Goal: Task Accomplishment & Management: Use online tool/utility

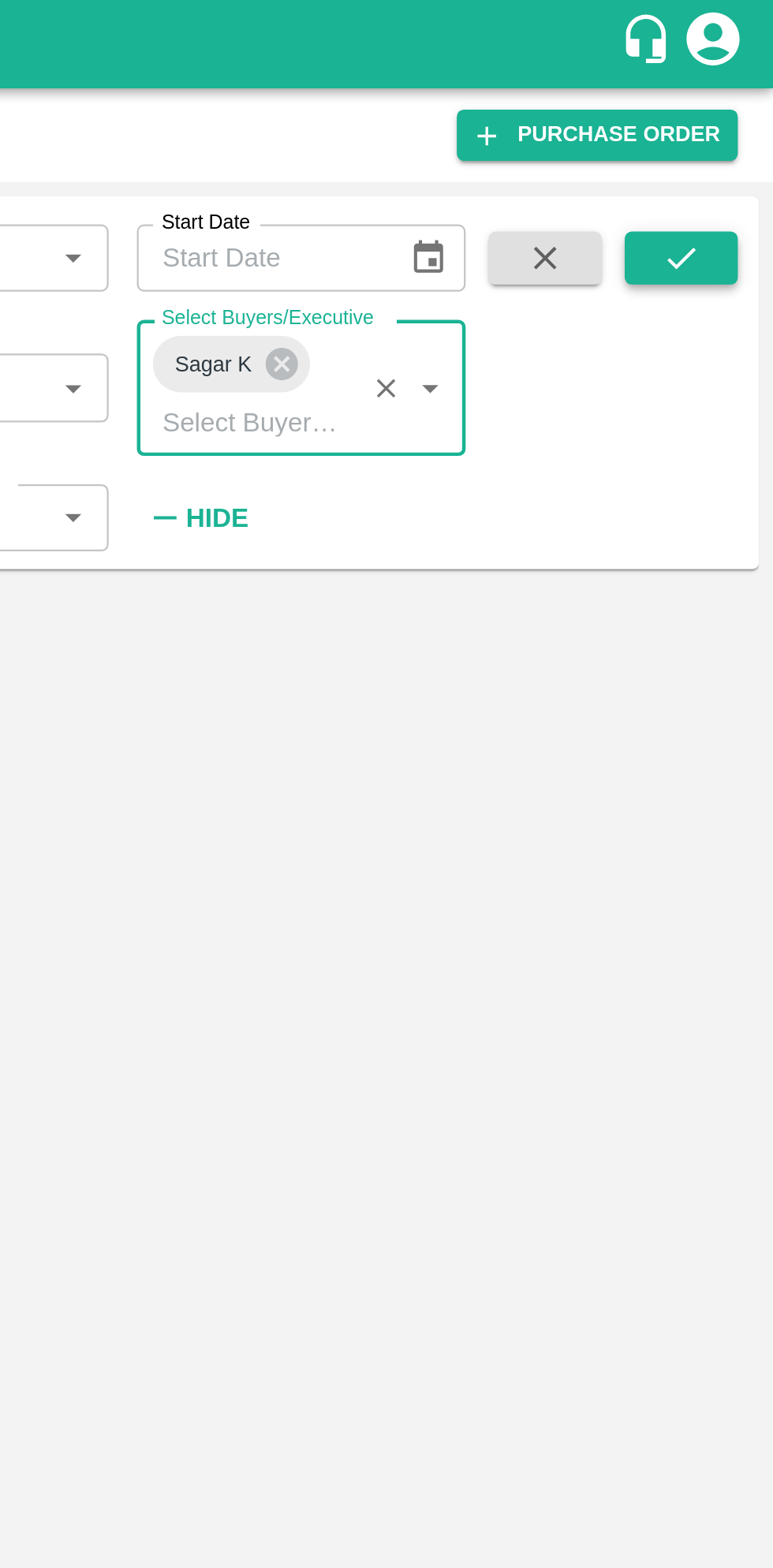
click at [739, 111] on icon "submit" at bounding box center [733, 115] width 13 height 10
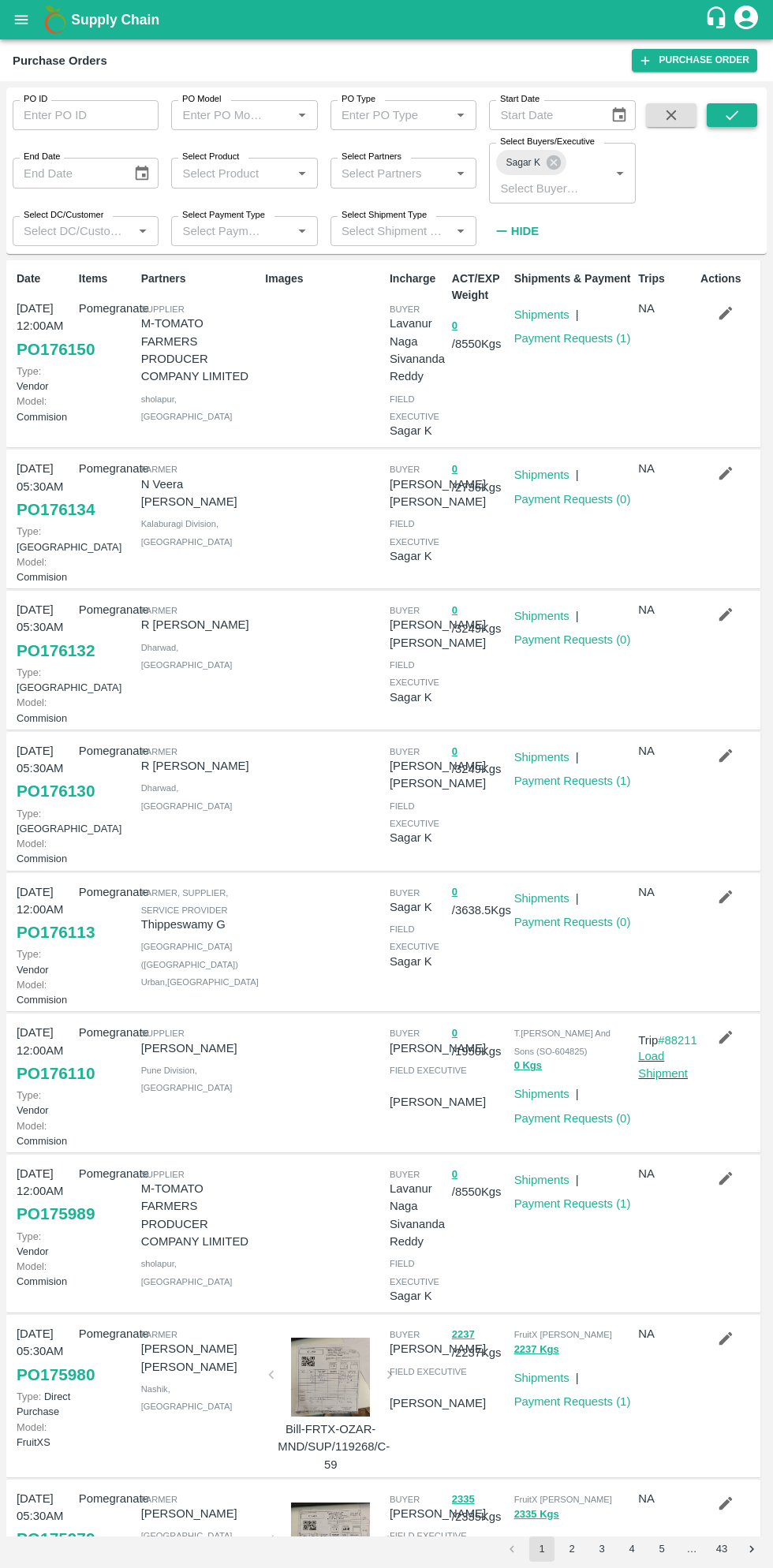
click at [732, 115] on icon "submit" at bounding box center [733, 115] width 17 height 17
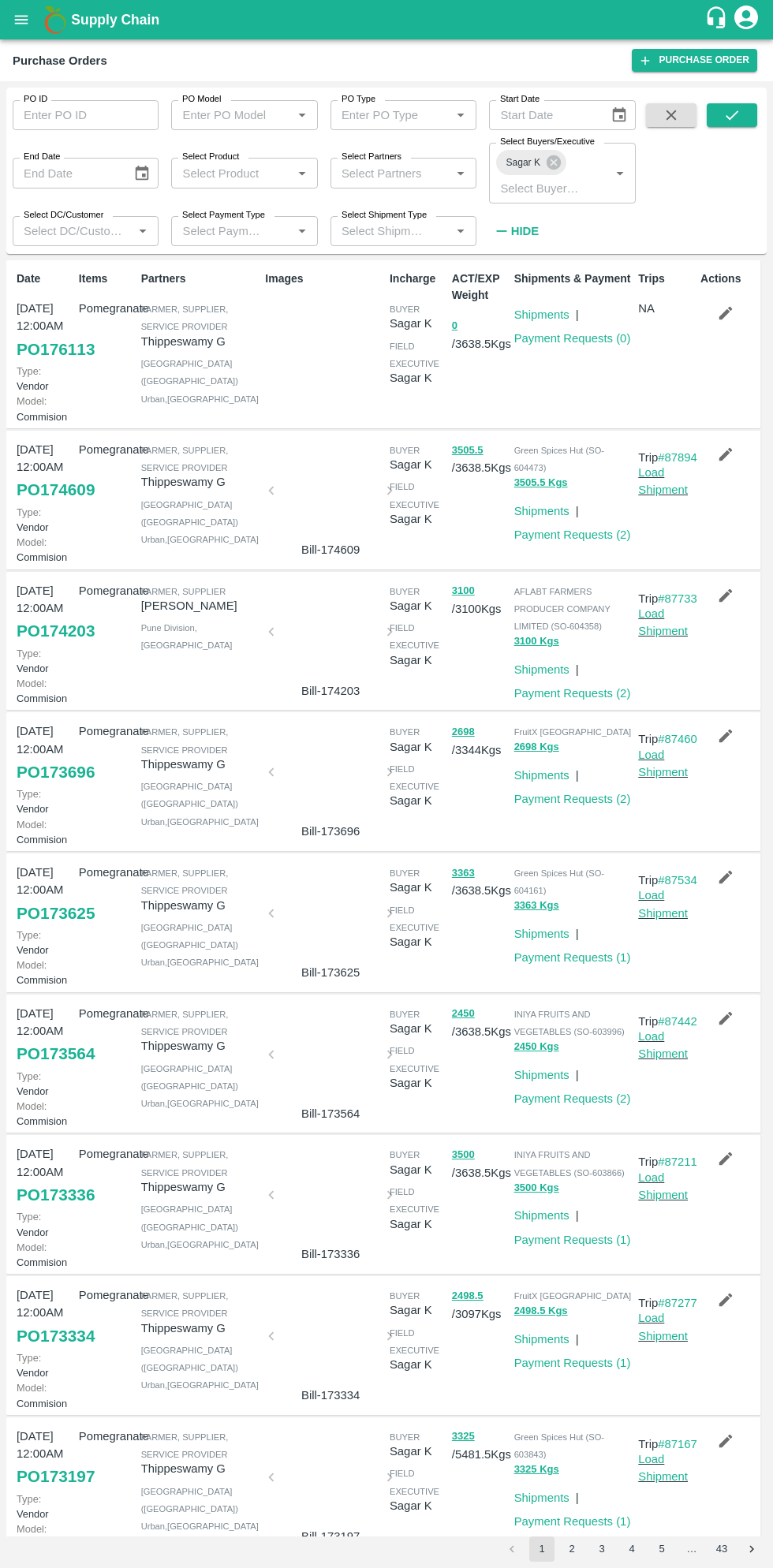
click at [55, 361] on link "PO 176113" at bounding box center [55, 349] width 78 height 29
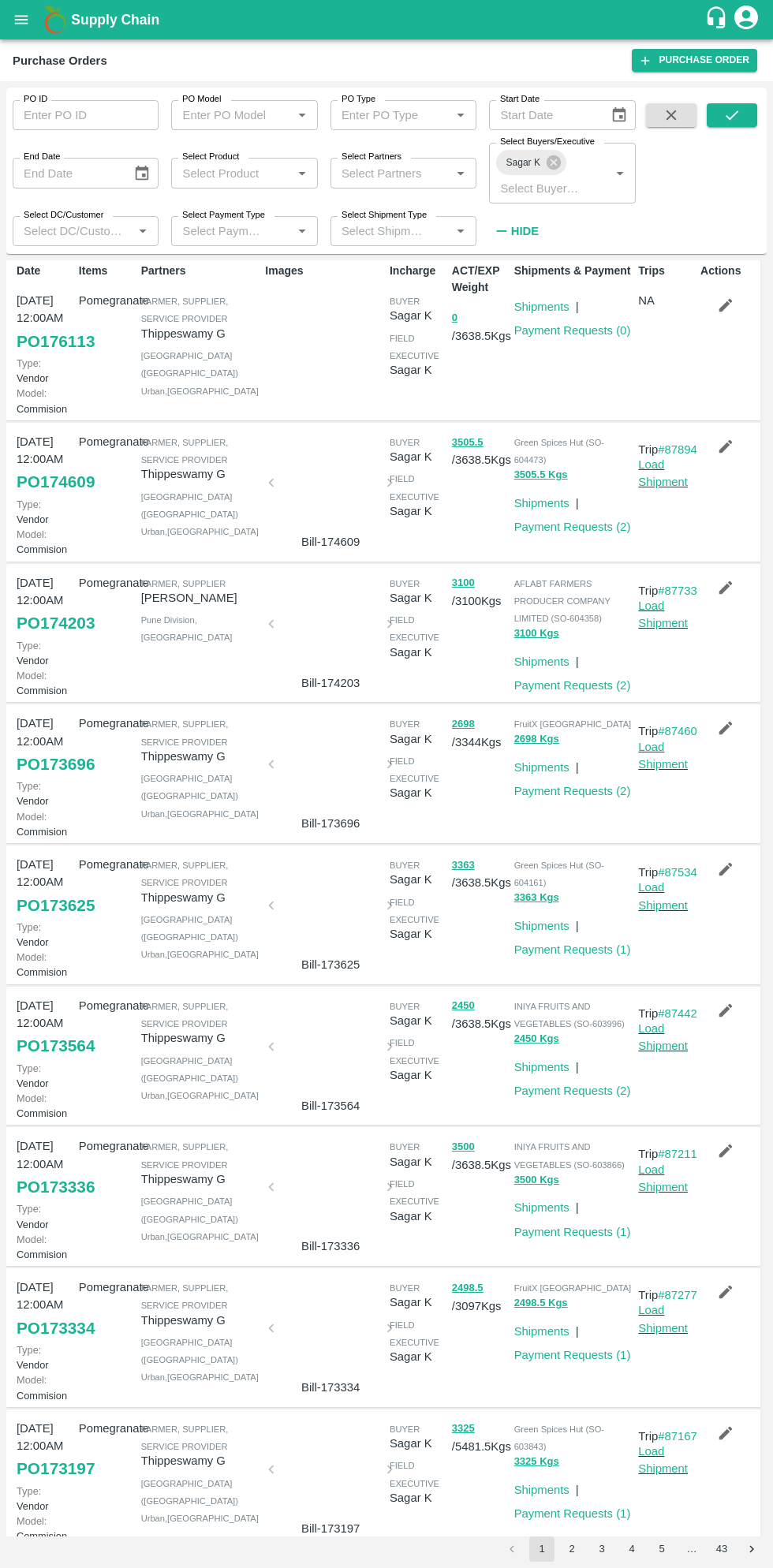
click at [21, 20] on icon "open drawer" at bounding box center [21, 19] width 13 height 9
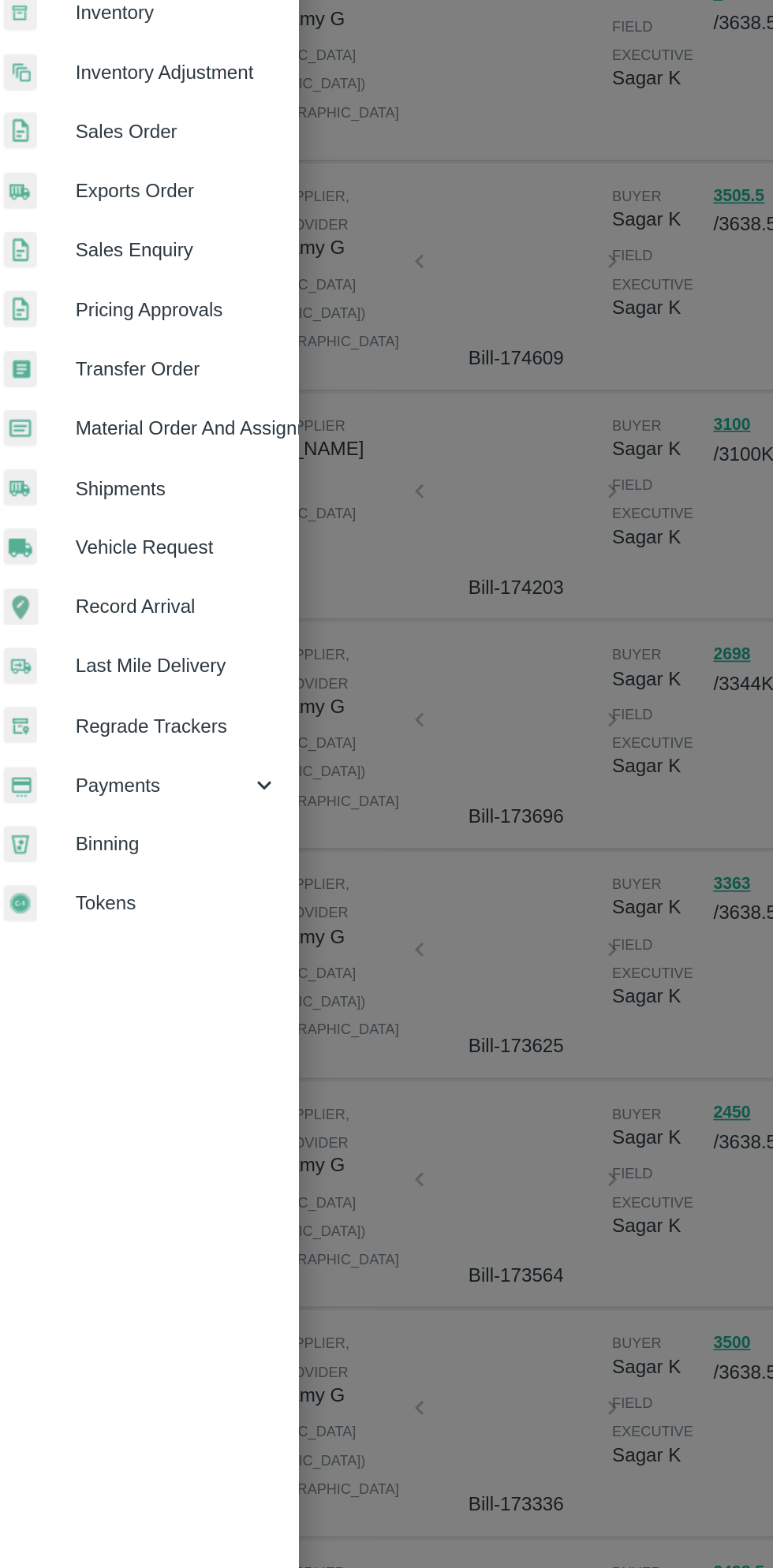
click at [142, 579] on span "Material Order And Assignment" at bounding box center [122, 586] width 124 height 17
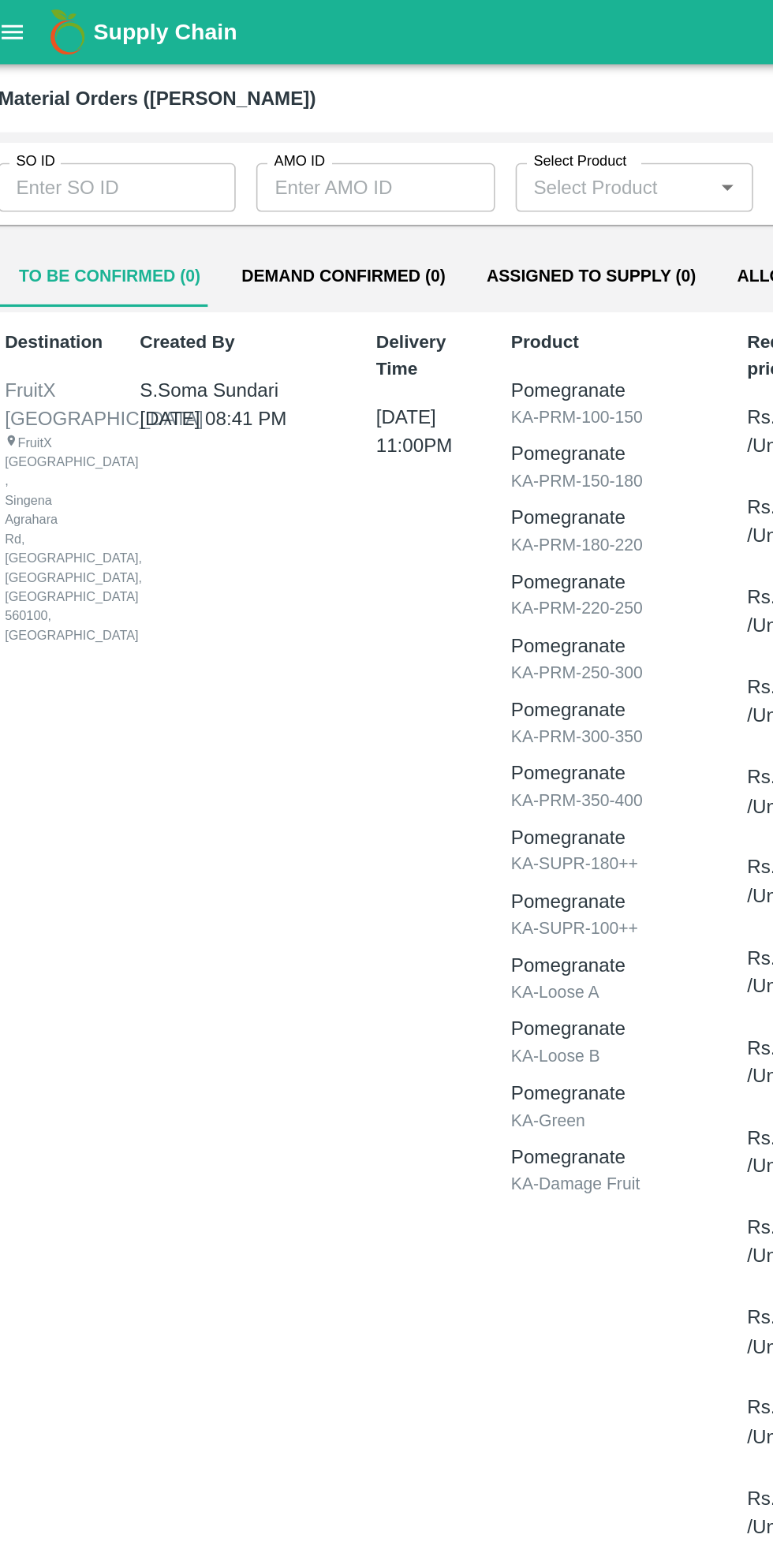
click at [237, 116] on input "AMO ID" at bounding box center [244, 115] width 146 height 30
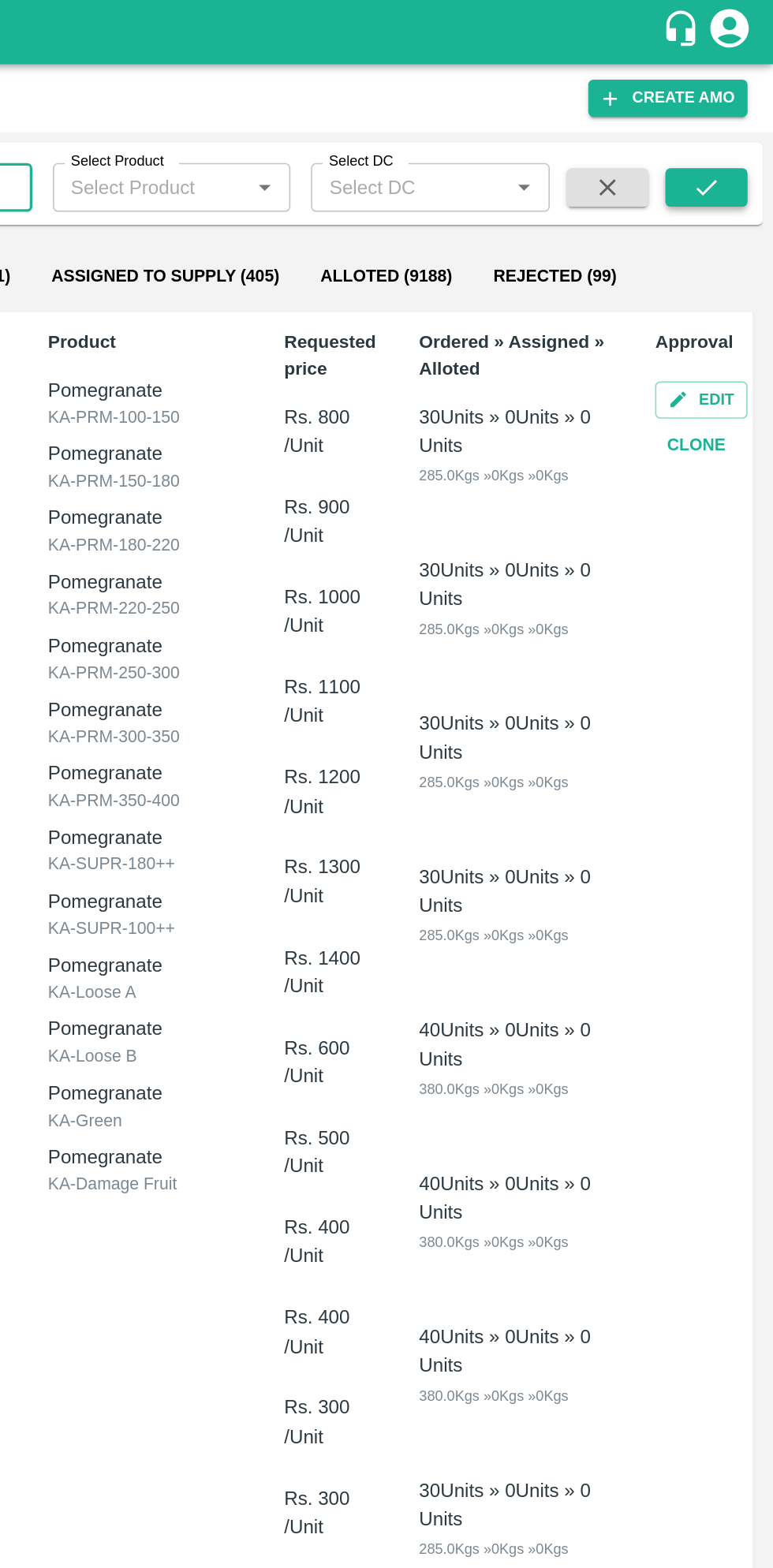
type input "326735"
click at [730, 110] on icon "submit" at bounding box center [733, 115] width 17 height 17
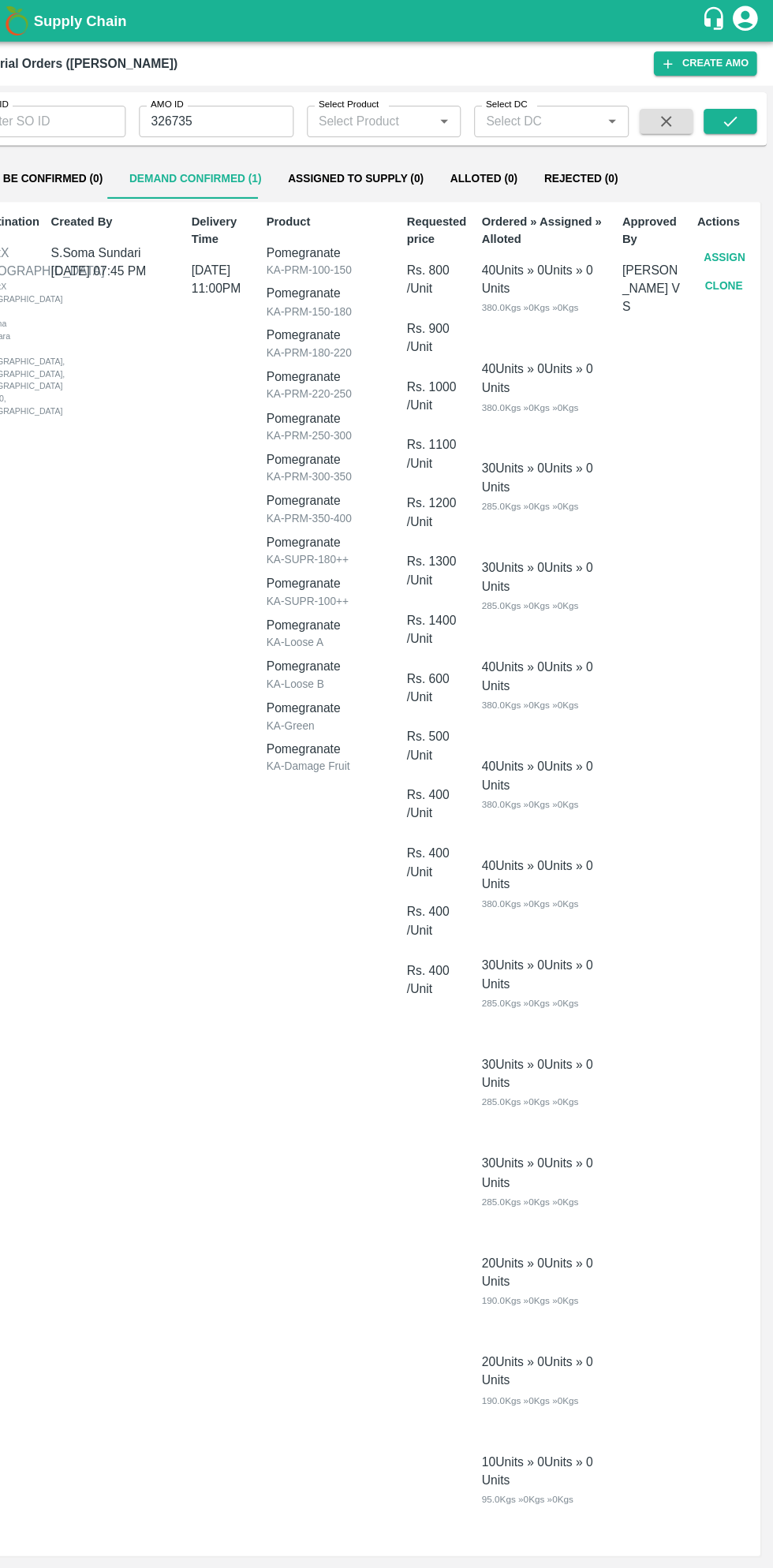
click at [726, 244] on button "Assign" at bounding box center [727, 245] width 52 height 28
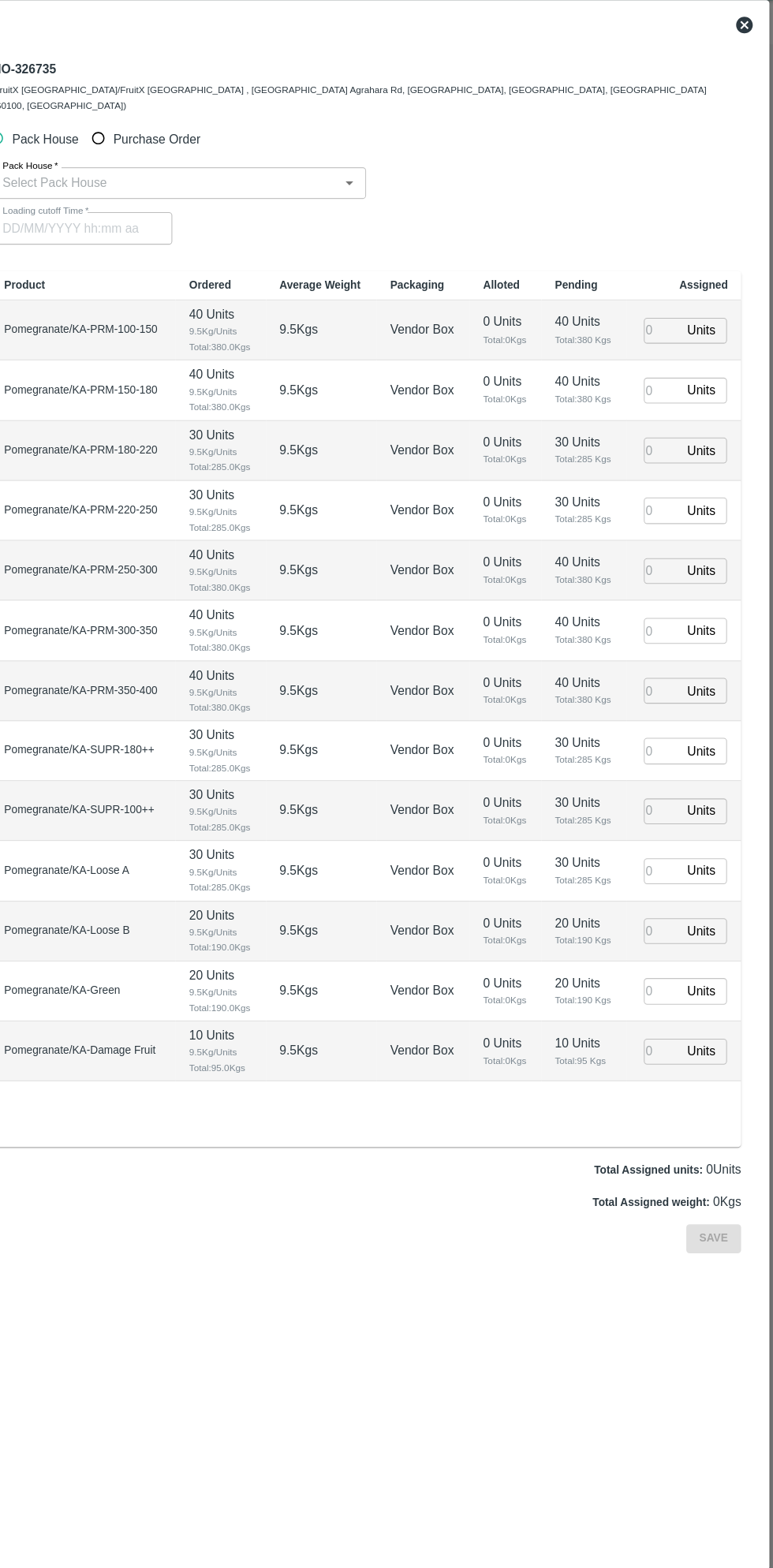
type input "[DATE] 11:00 PM"
click at [140, 166] on input "Purchase Order" at bounding box center [132, 170] width 29 height 29
radio input "true"
click at [244, 203] on input "PO   *" at bounding box center [367, 213] width 664 height 21
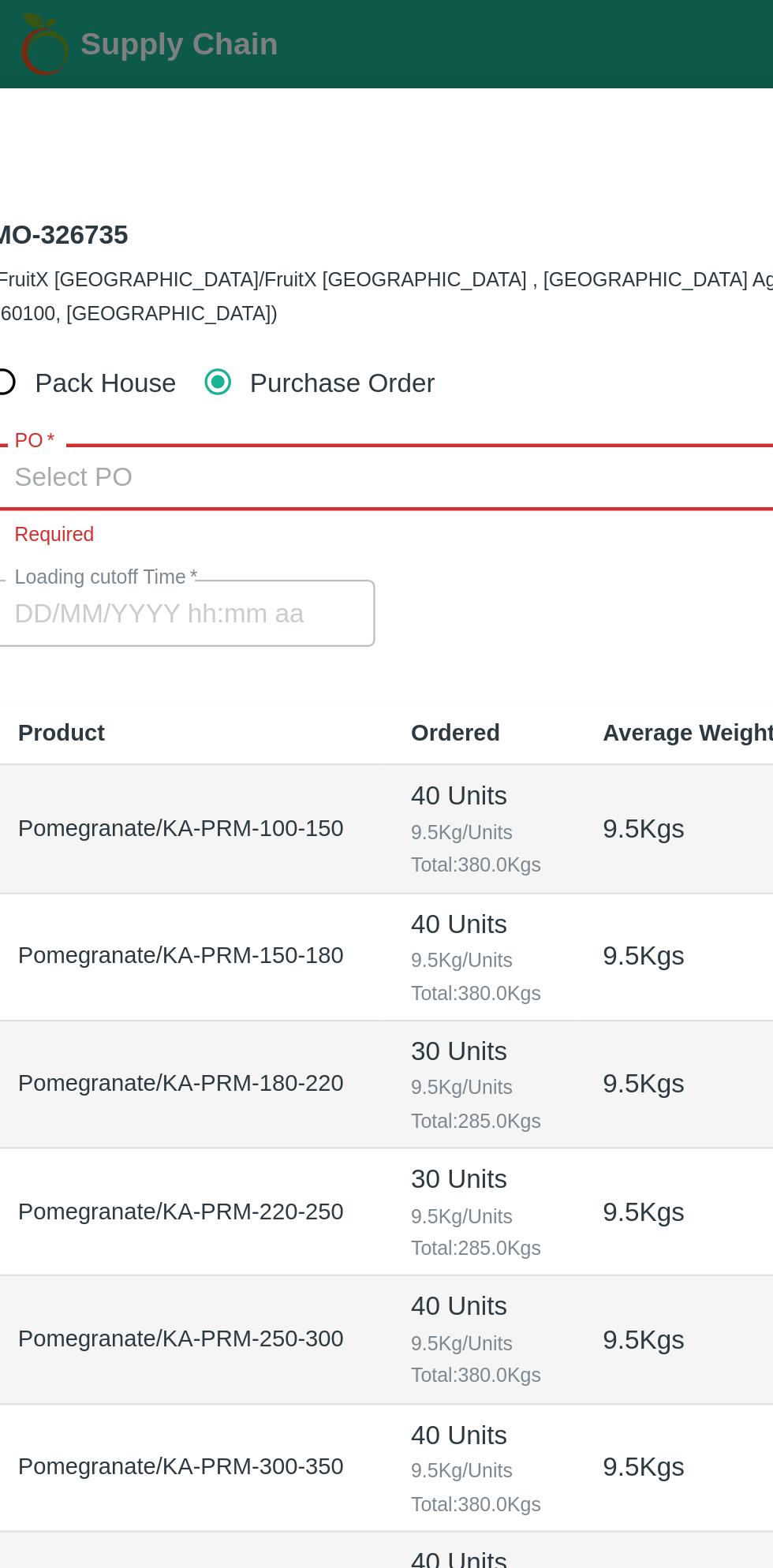
click at [213, 203] on input "PO   *" at bounding box center [367, 213] width 664 height 21
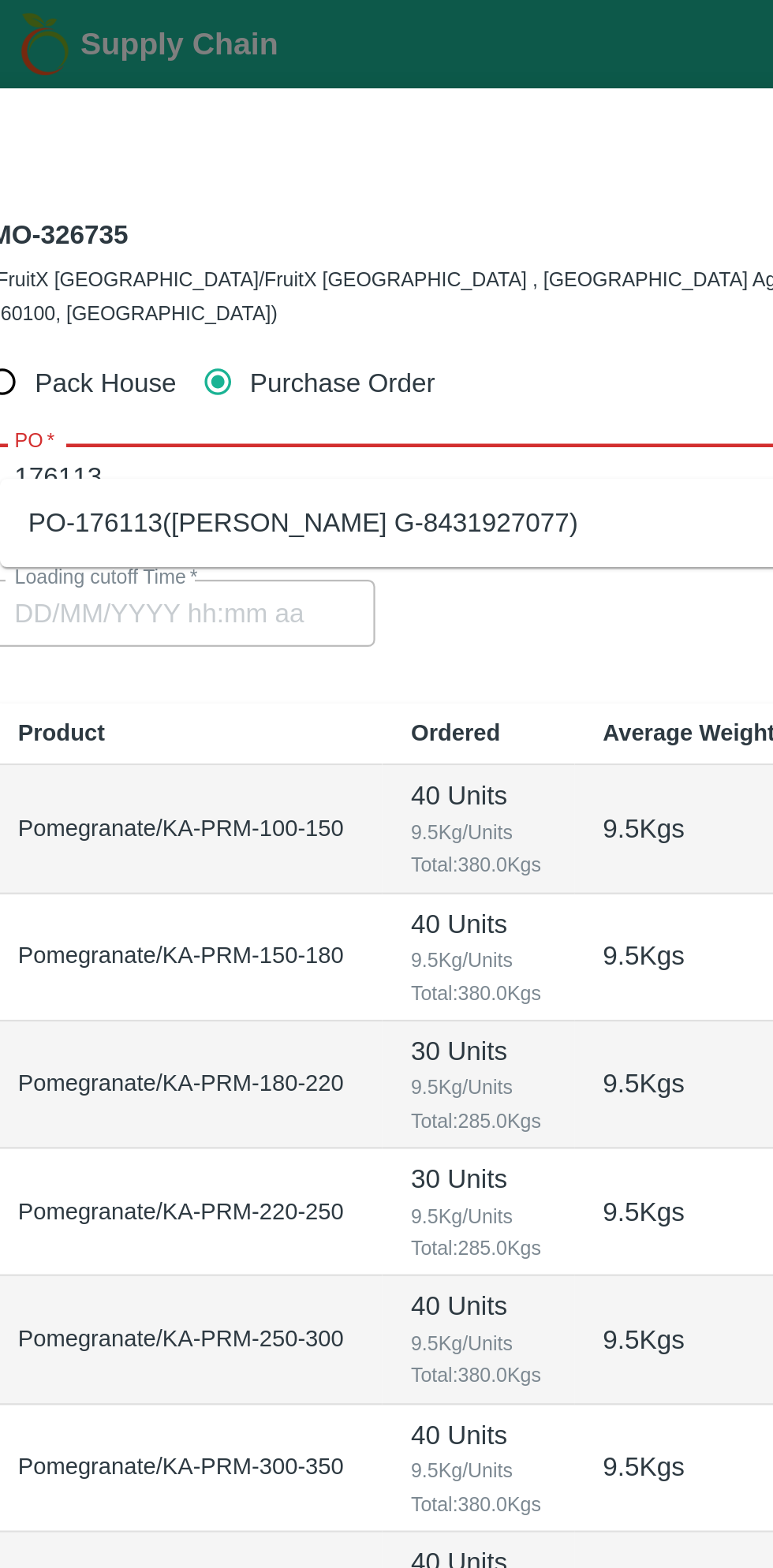
click at [245, 235] on div "PO-176113([PERSON_NAME] G-8431927077)" at bounding box center [171, 234] width 246 height 17
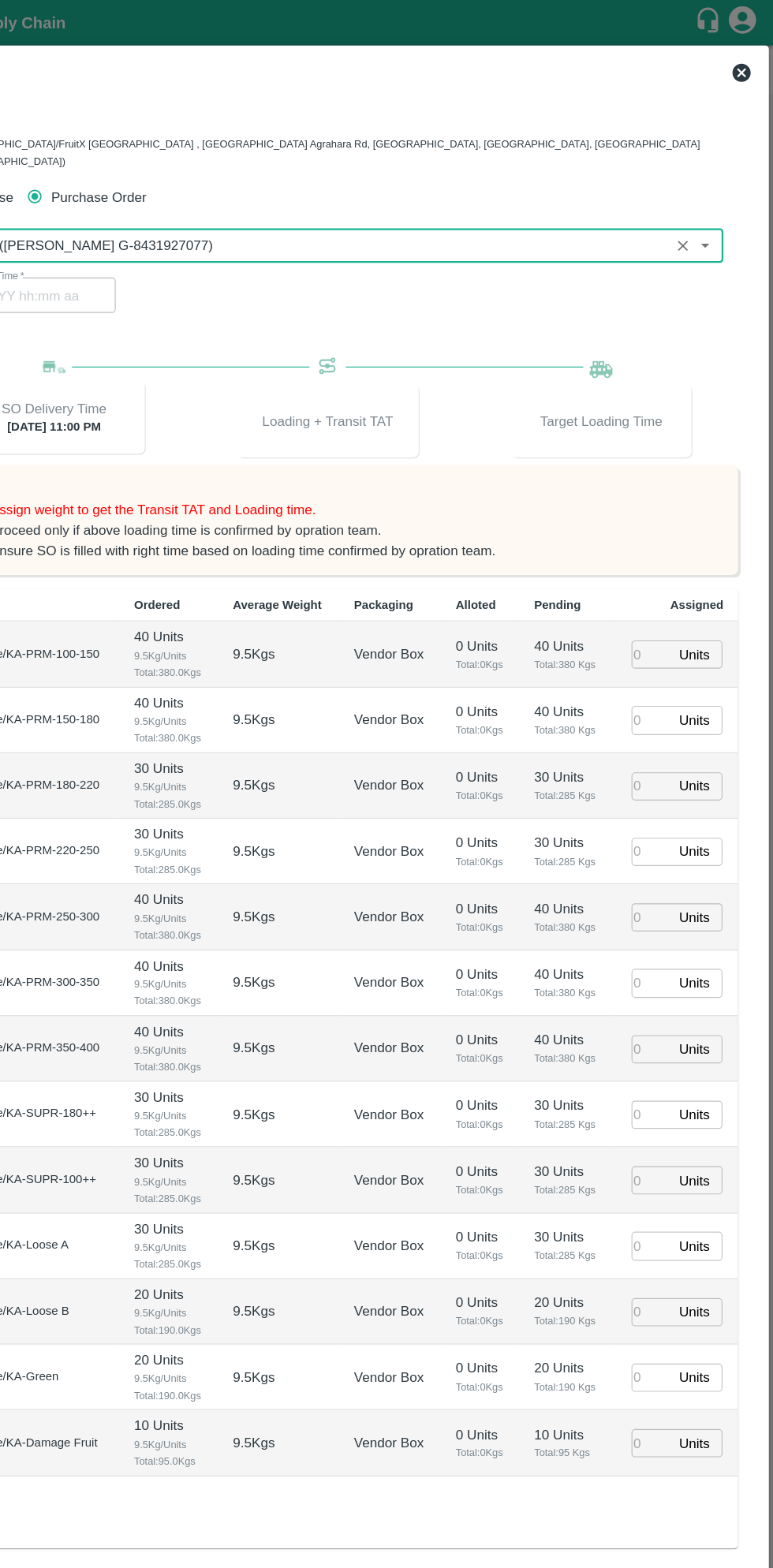
type input "PO-176113([PERSON_NAME] G-8431927077)"
click at [662, 555] on input "number" at bounding box center [668, 567] width 35 height 25
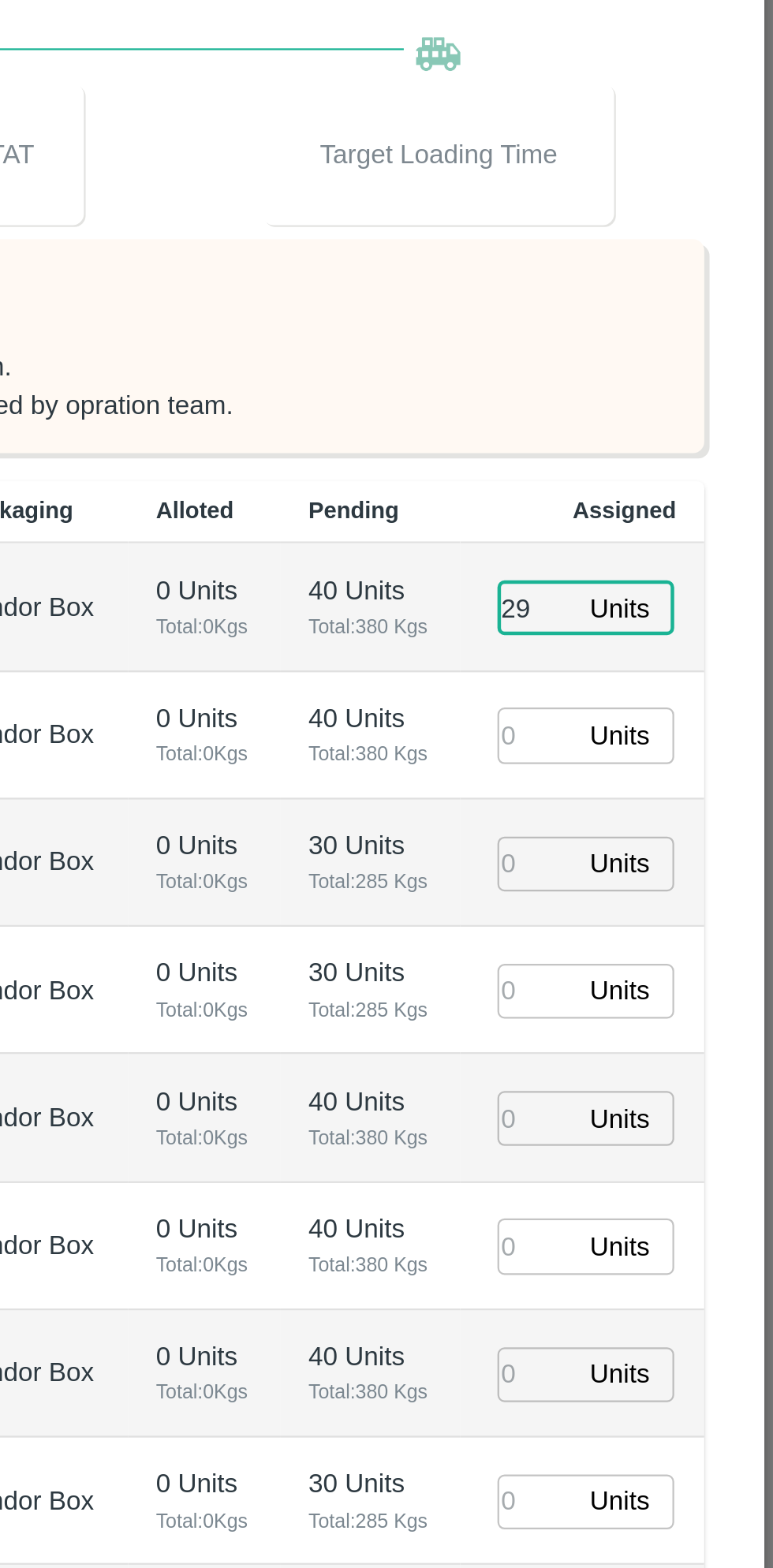
type input "29"
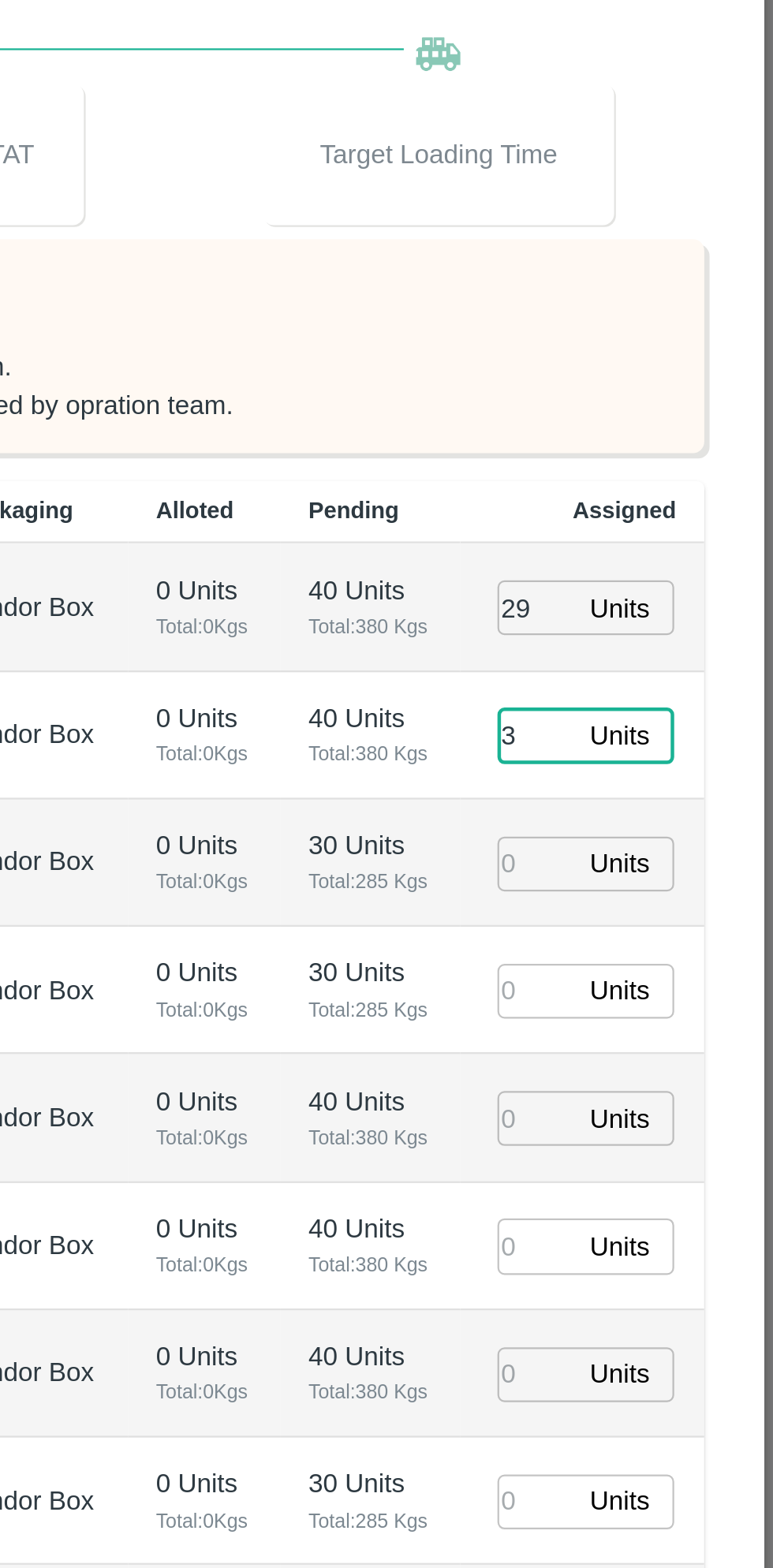
type input "32"
type input "[DATE] 03:22 PM"
type input "32"
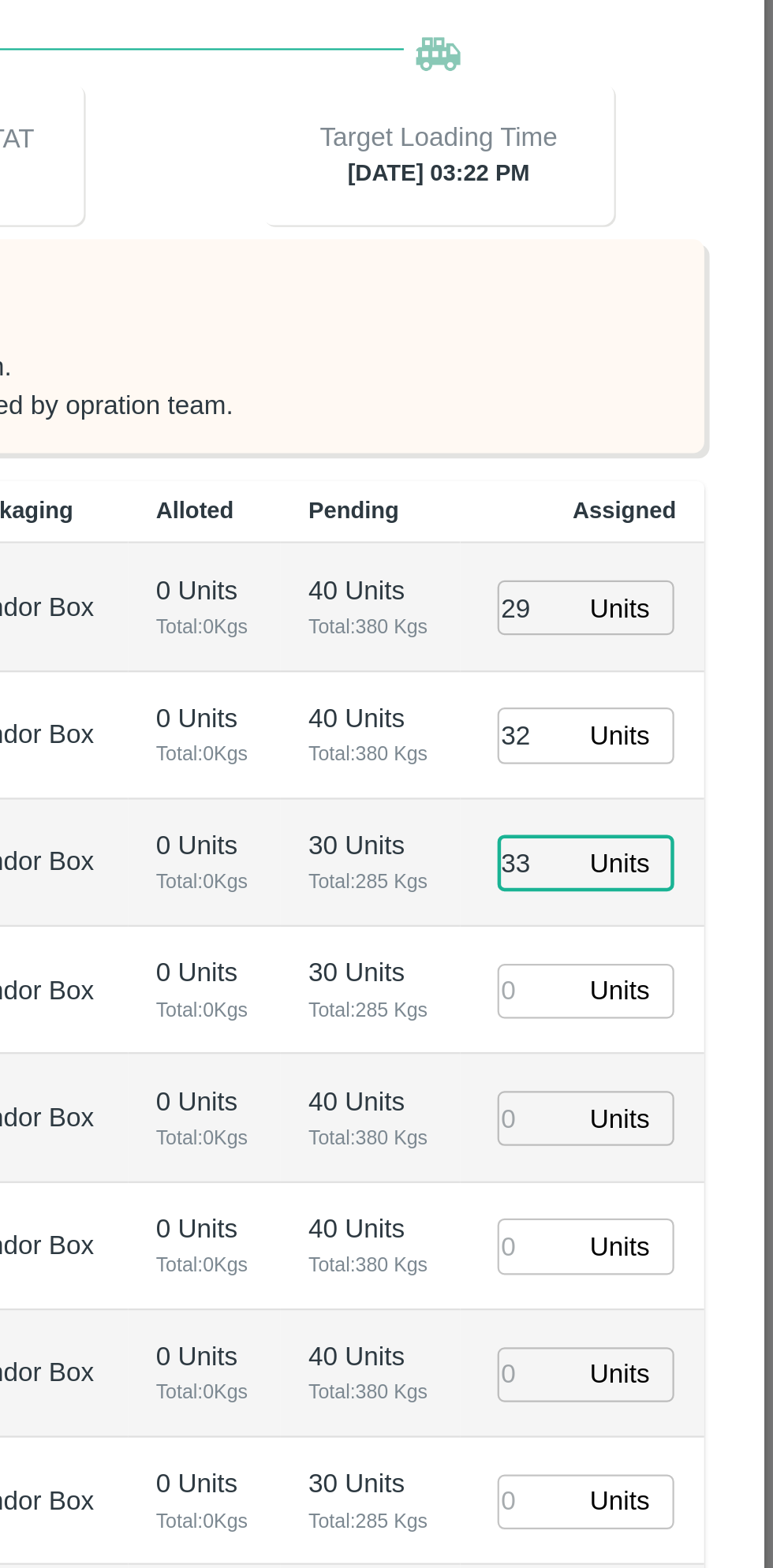
type input "33"
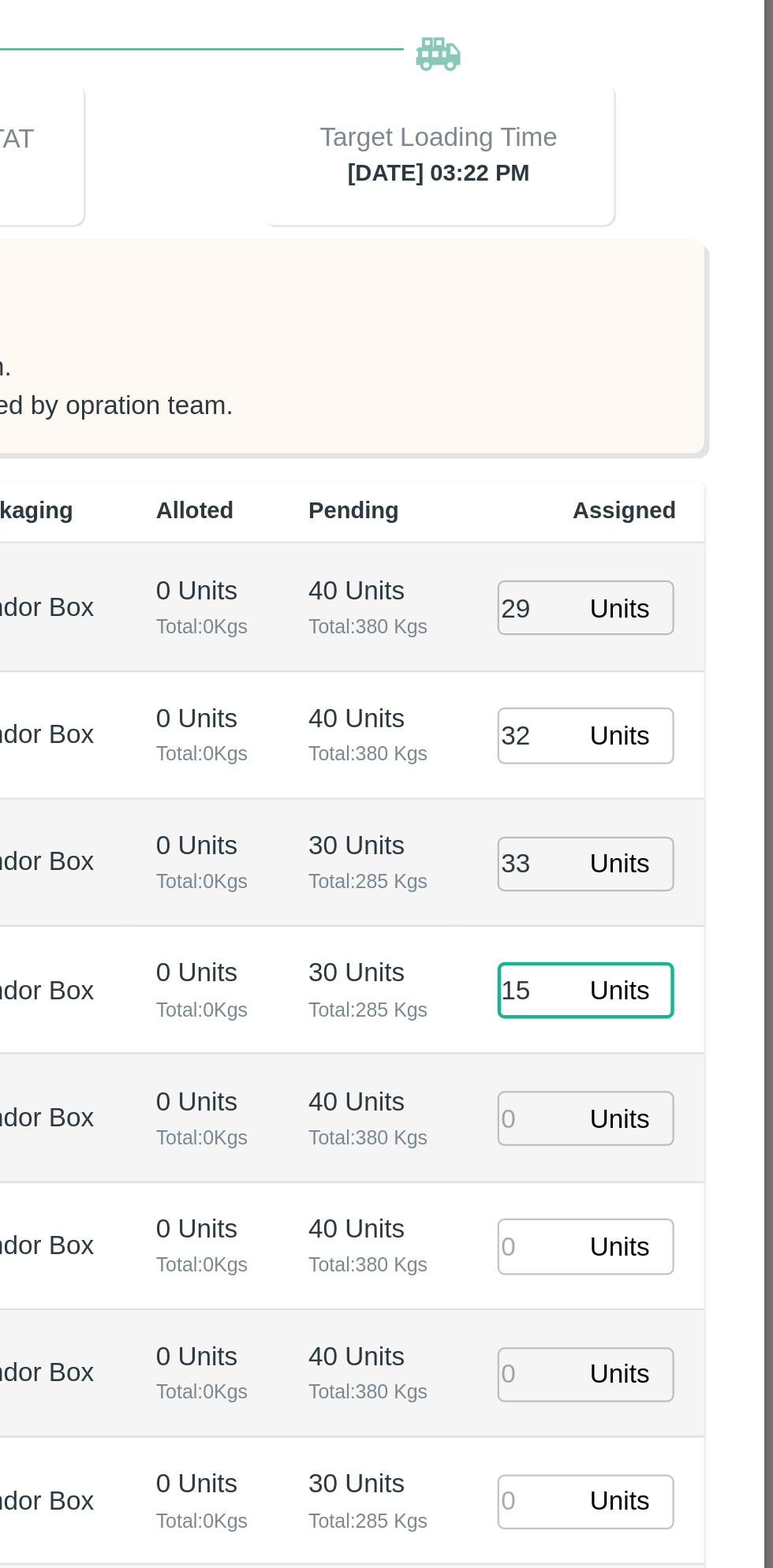
type input "15"
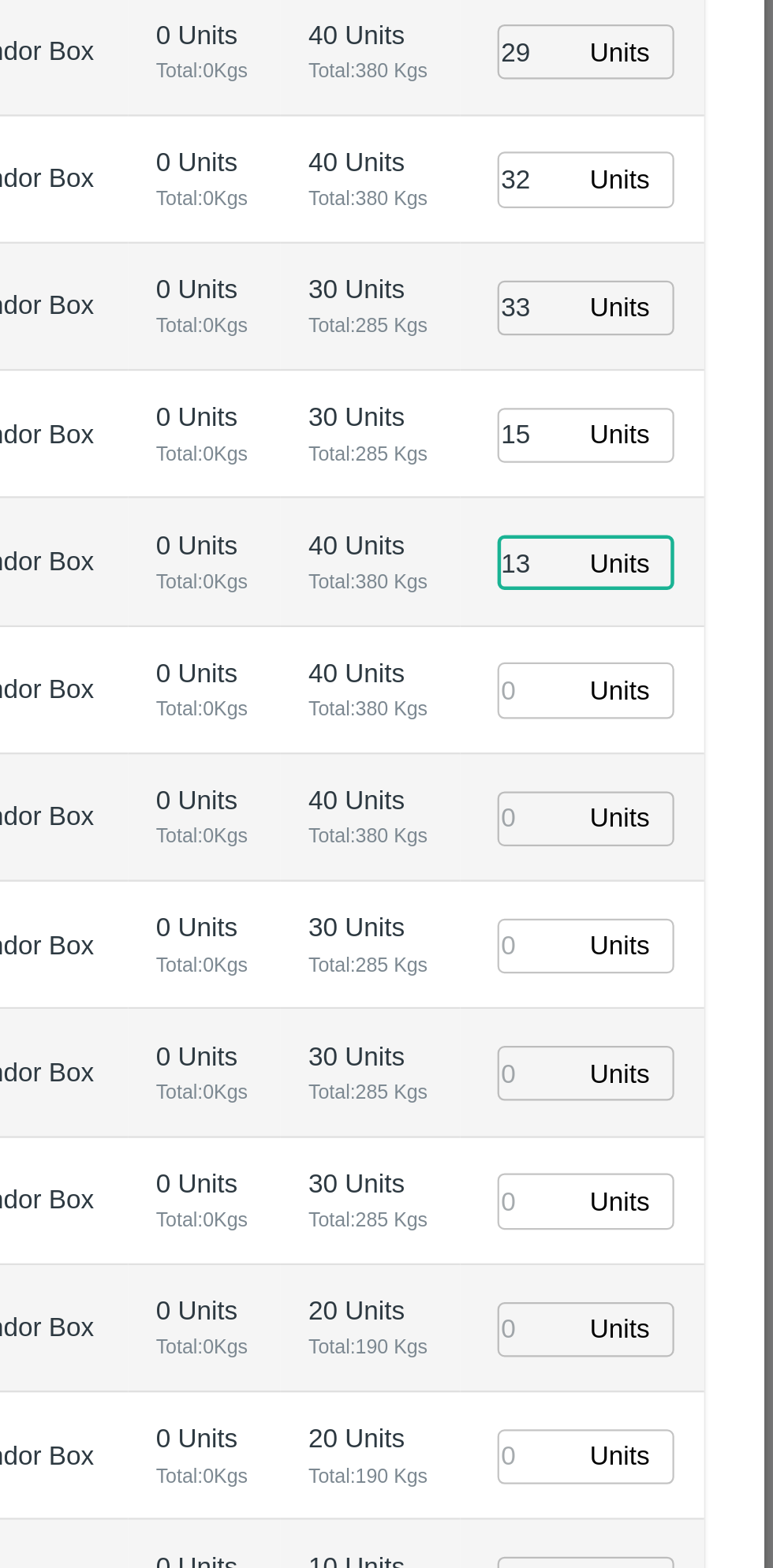
type input "13"
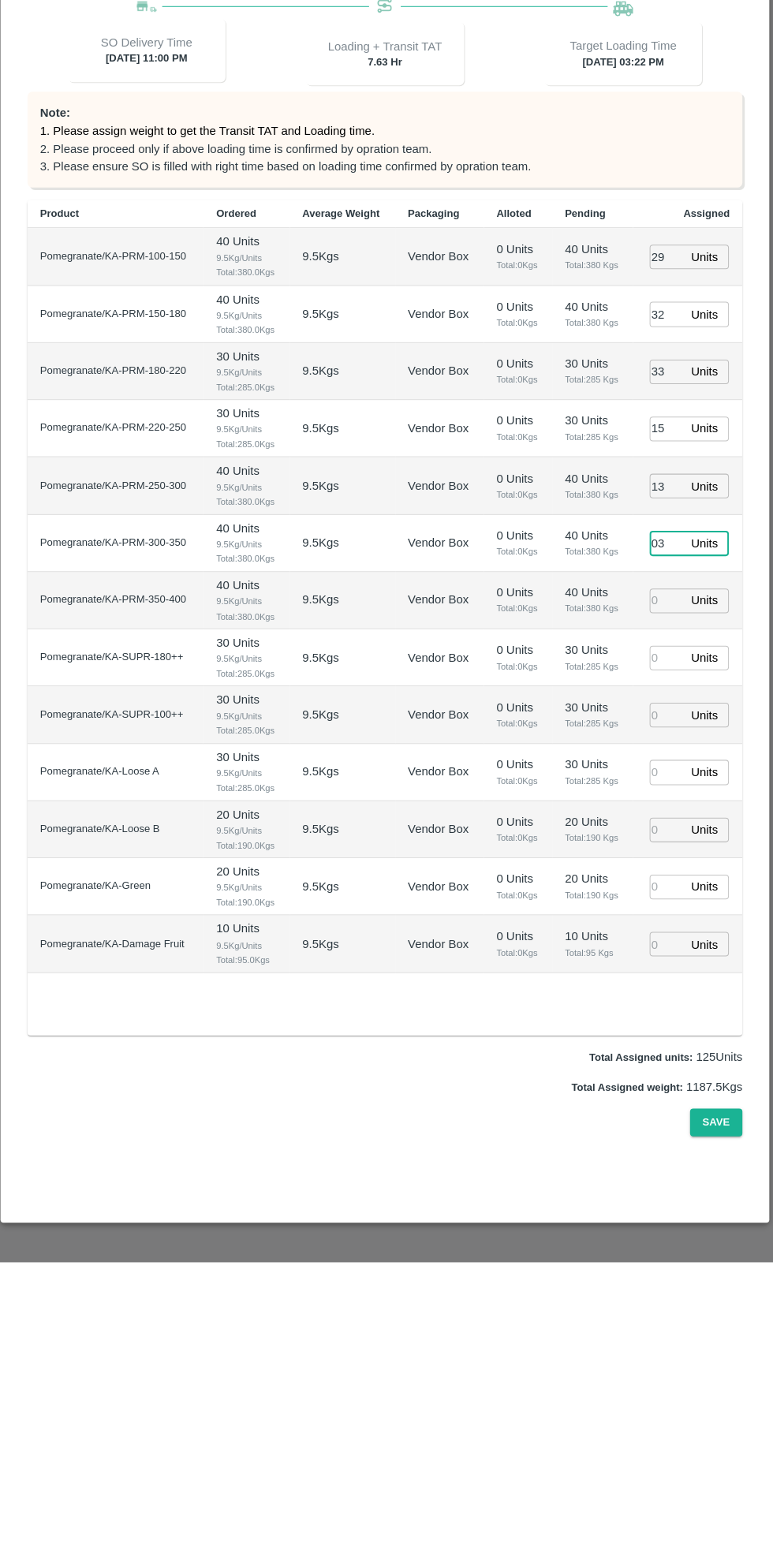
type input "03"
click at [667, 954] on input "number" at bounding box center [668, 966] width 35 height 25
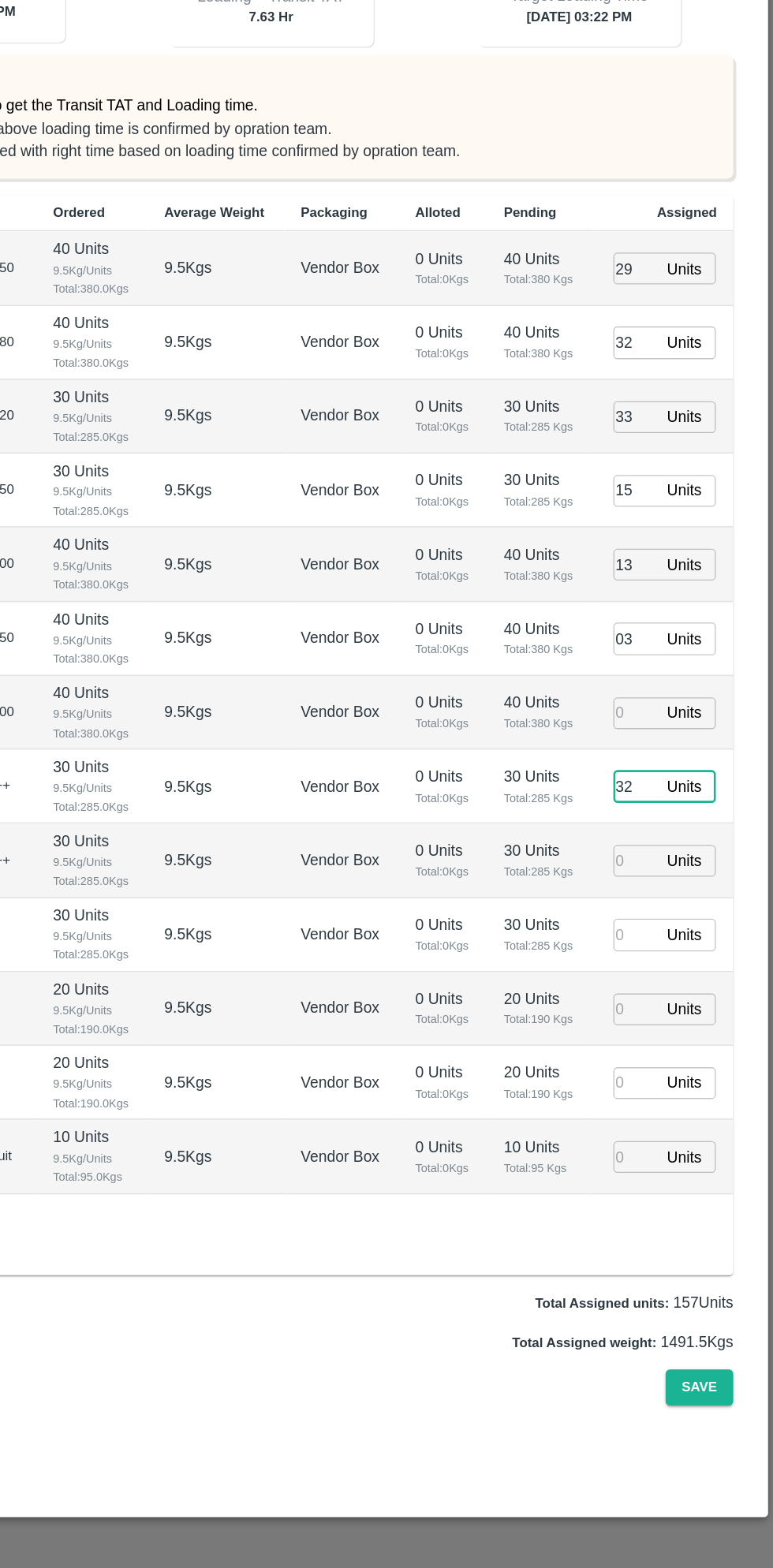
type input "32"
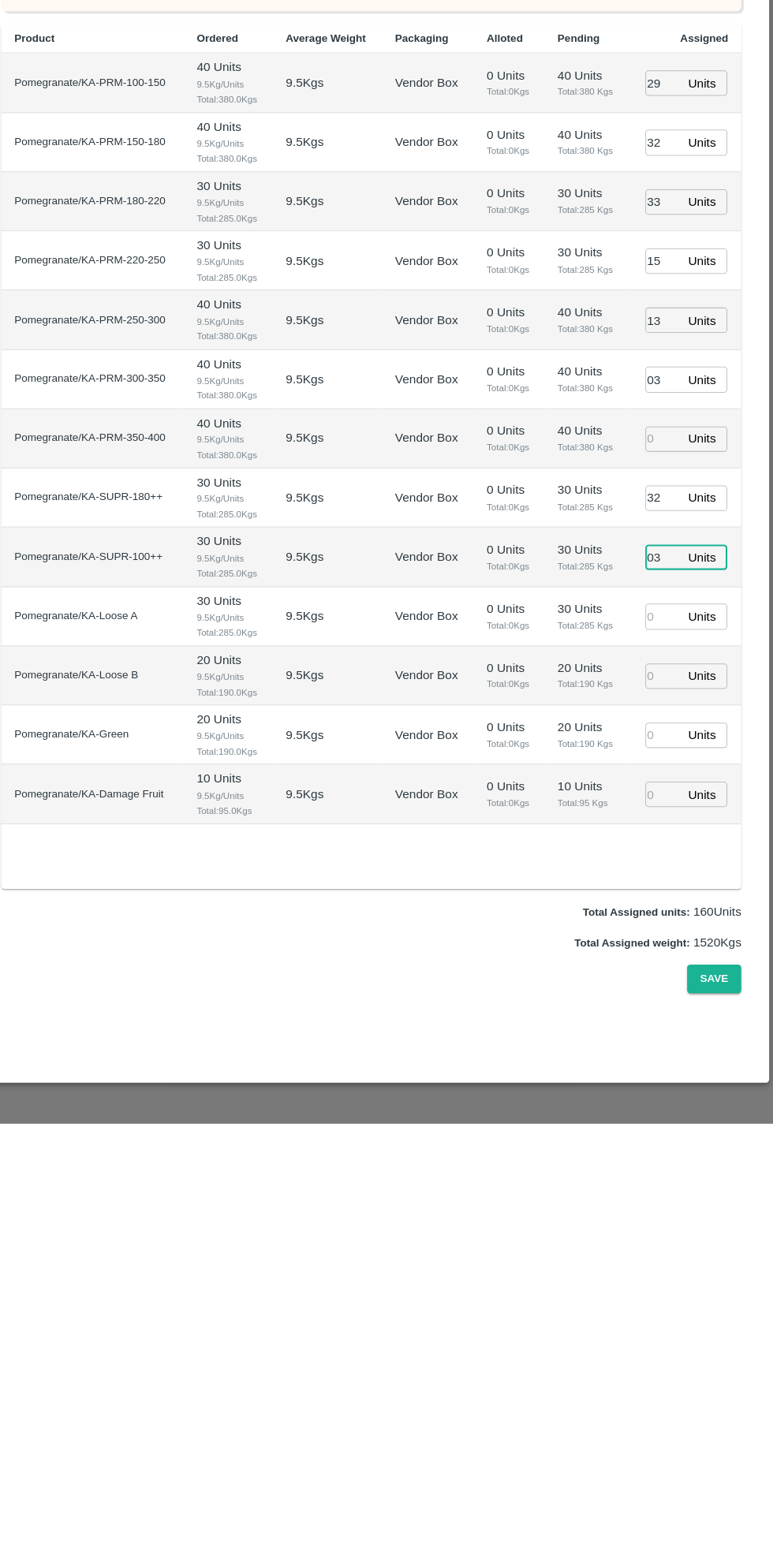
type input "03"
click at [667, 1068] on input "number" at bounding box center [668, 1080] width 35 height 25
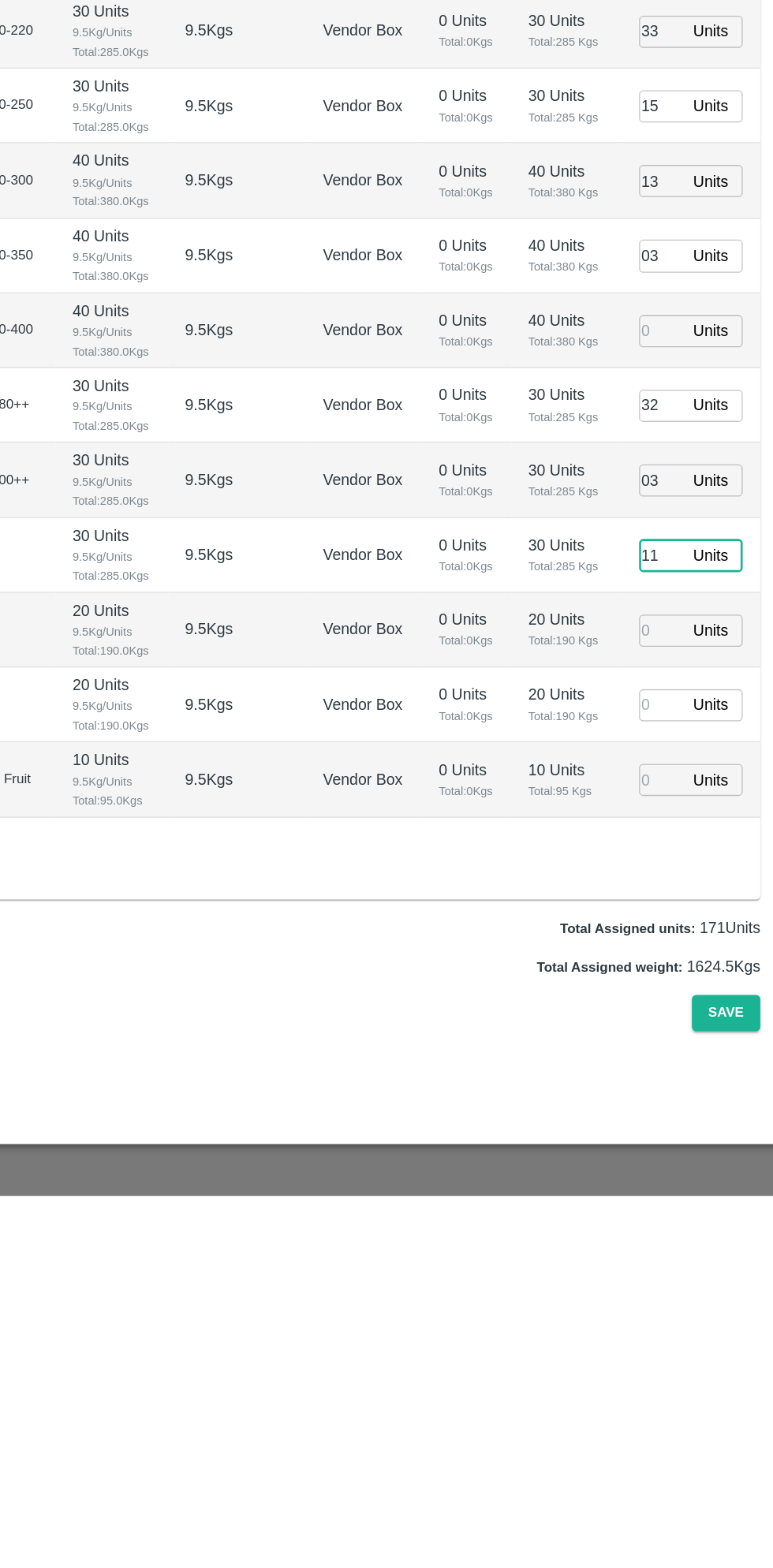
type input "11"
click at [672, 1125] on input "number" at bounding box center [668, 1137] width 35 height 25
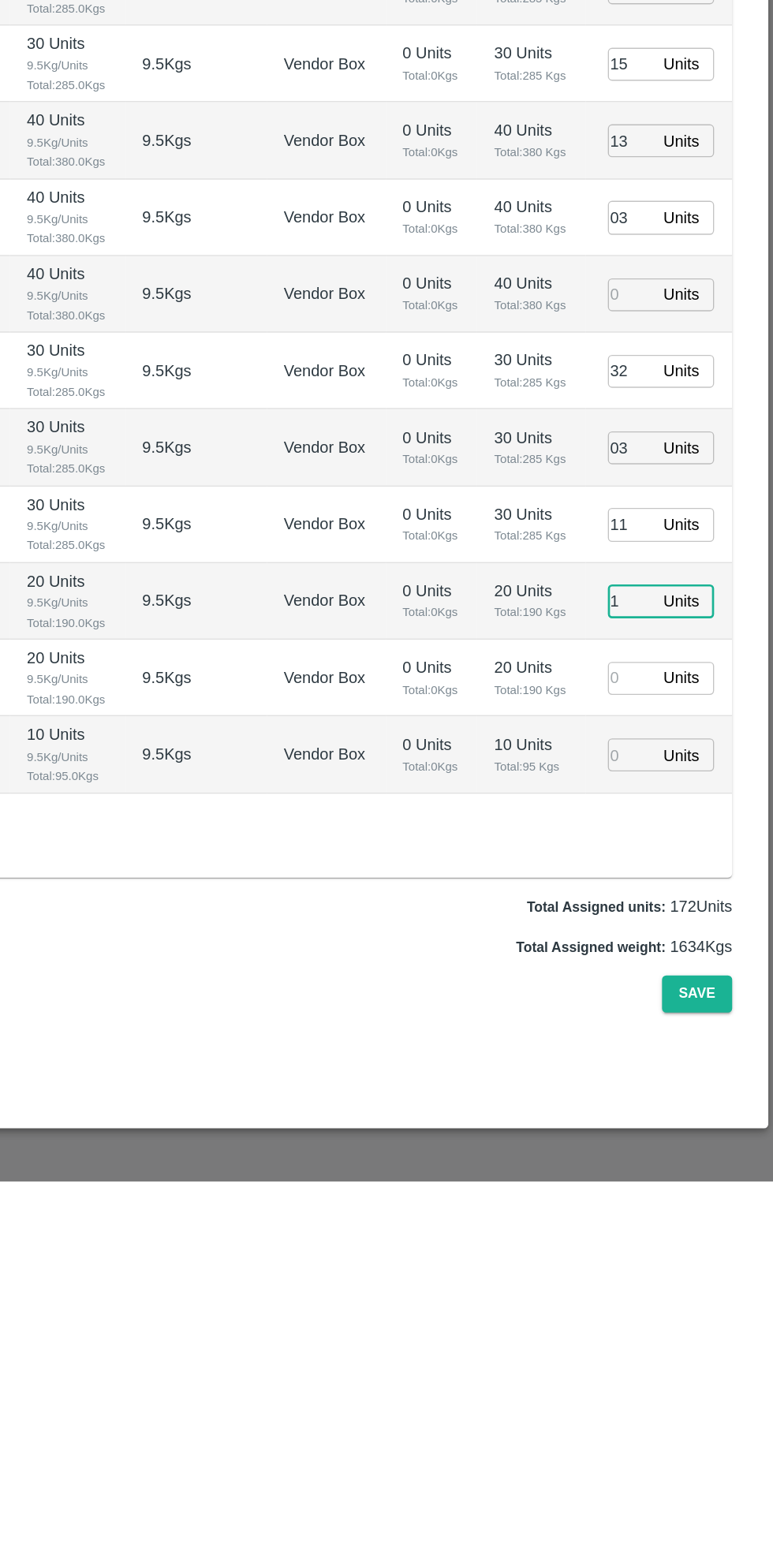
type input "1"
click at [679, 1182] on input "number" at bounding box center [668, 1194] width 35 height 25
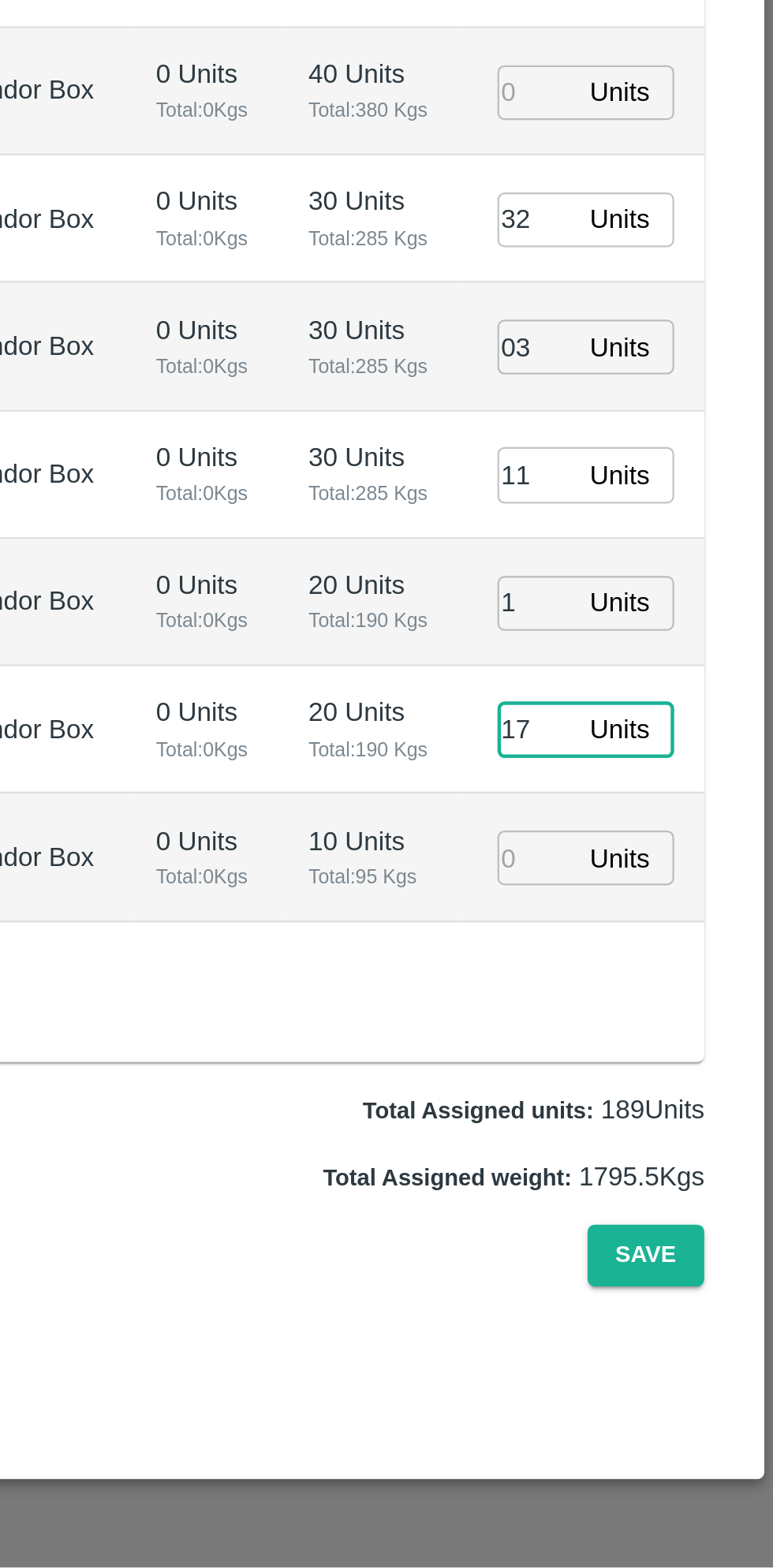
type input "17"
click at [661, 1239] on input "number" at bounding box center [668, 1251] width 35 height 25
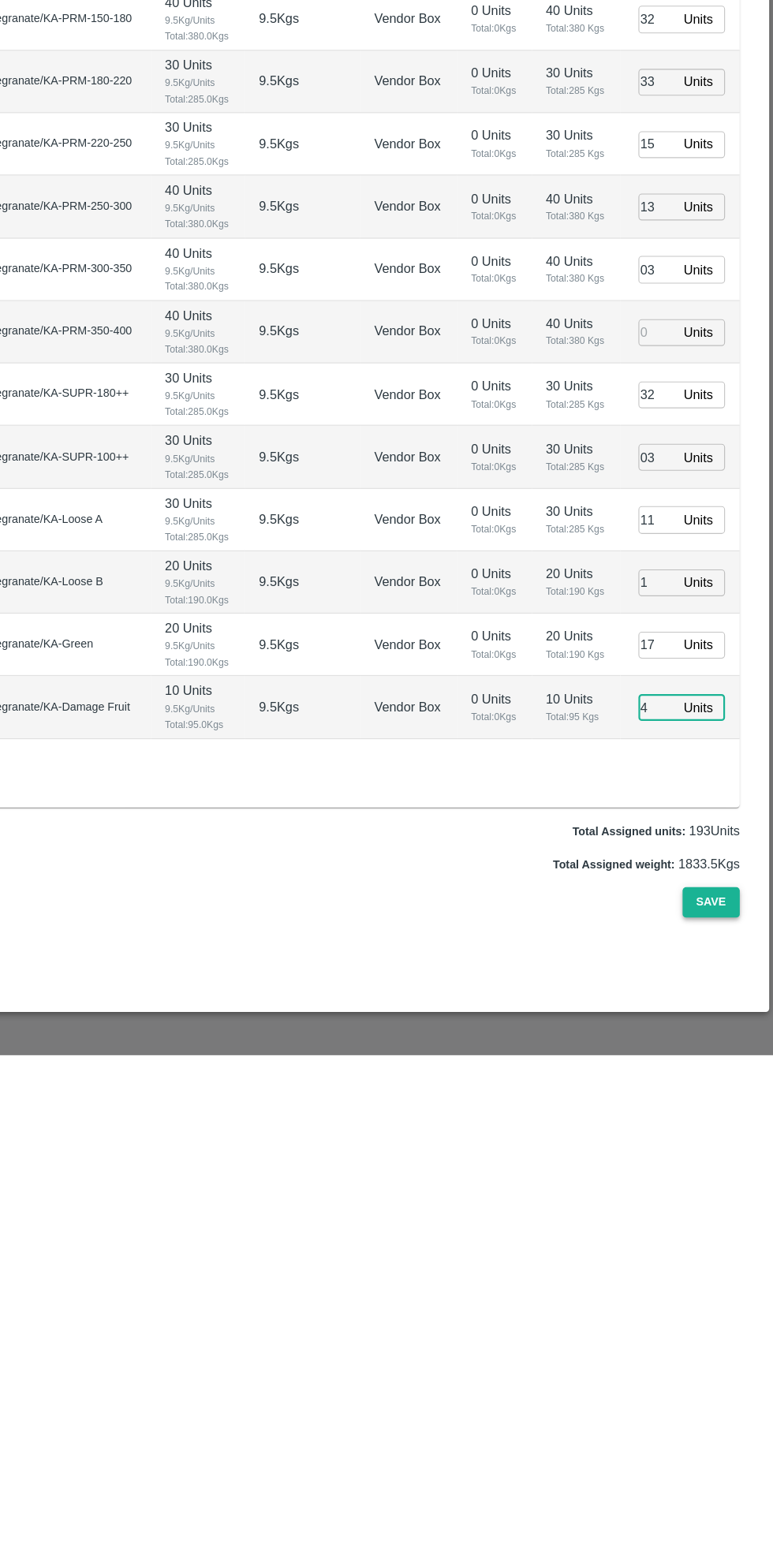
type input "4"
click at [723, 1418] on button "Save" at bounding box center [717, 1429] width 52 height 28
